Goal: Check status: Check status

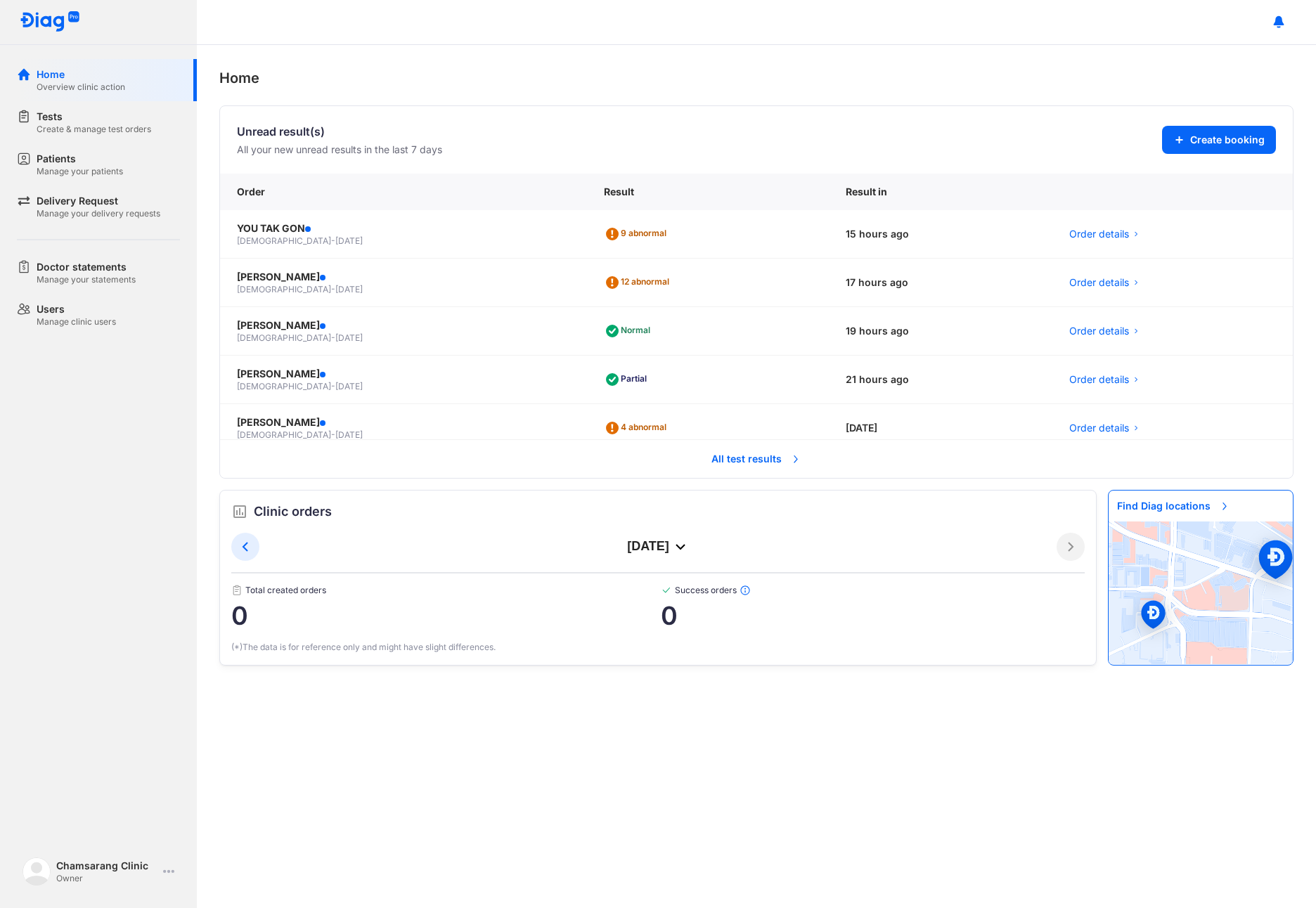
click at [718, 456] on span "All test results" at bounding box center [756, 458] width 107 height 31
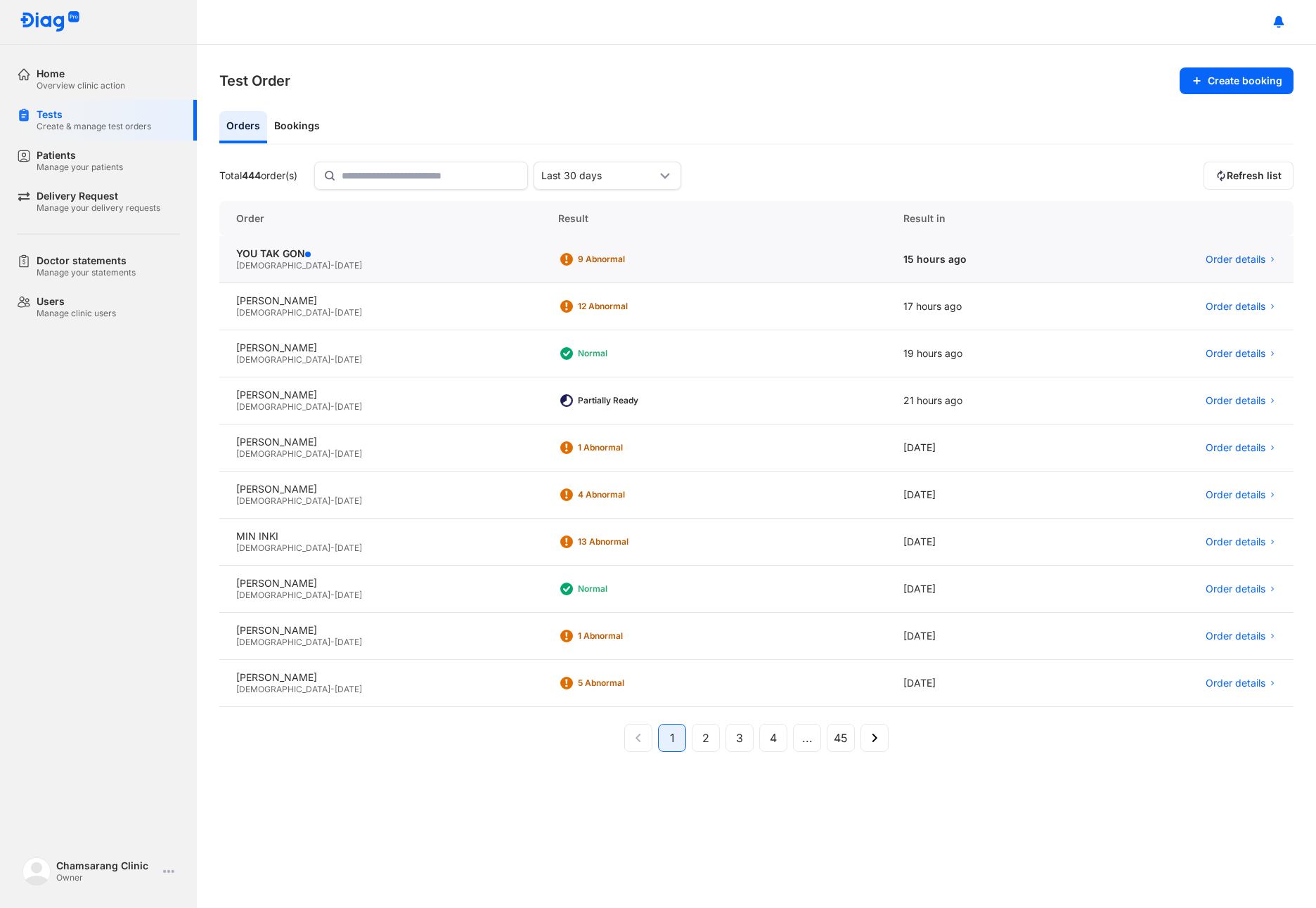
click at [331, 264] on div "[DEMOGRAPHIC_DATA] - [DATE]" at bounding box center [381, 266] width 288 height 11
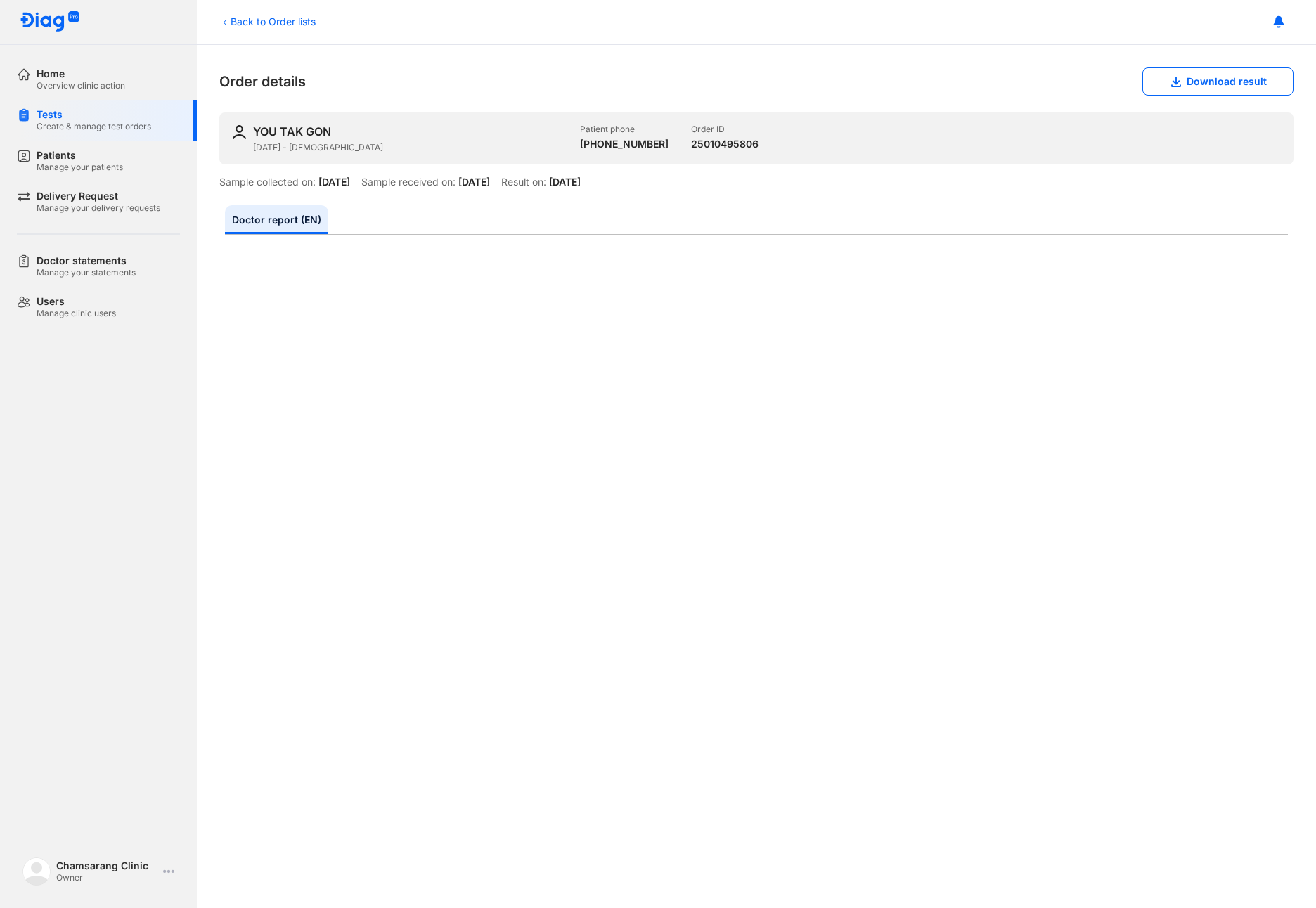
scroll to position [141, 0]
